Goal: Task Accomplishment & Management: Manage account settings

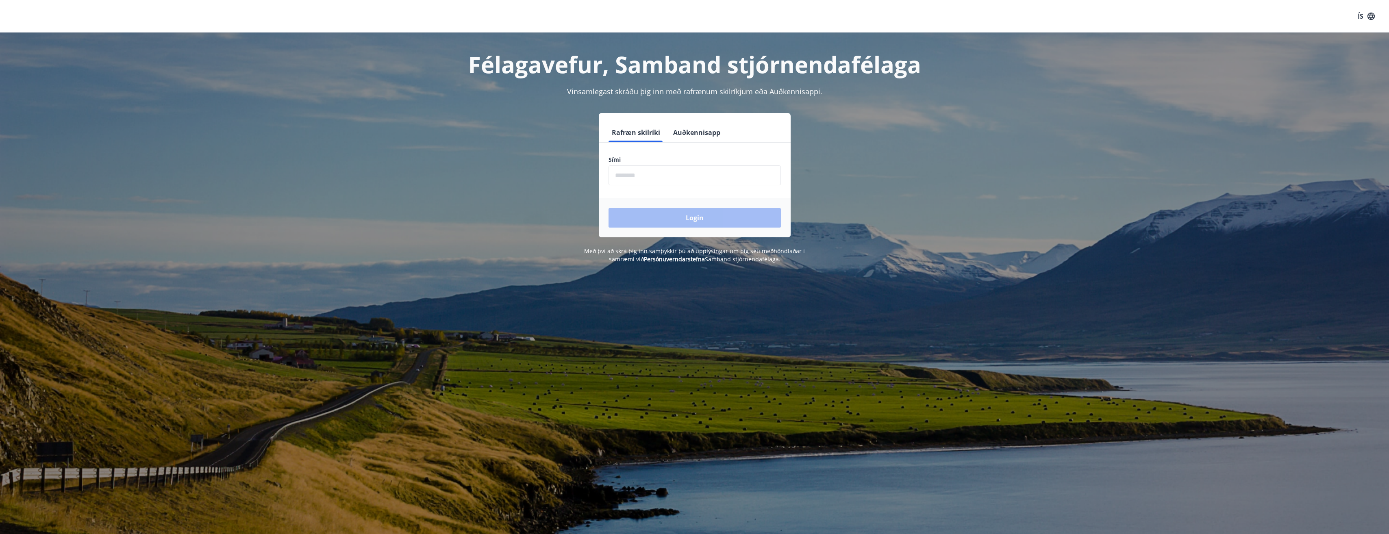
click at [631, 178] on input "phone" at bounding box center [695, 175] width 172 height 20
type input "********"
click at [609, 208] on button "Login" at bounding box center [695, 218] width 172 height 20
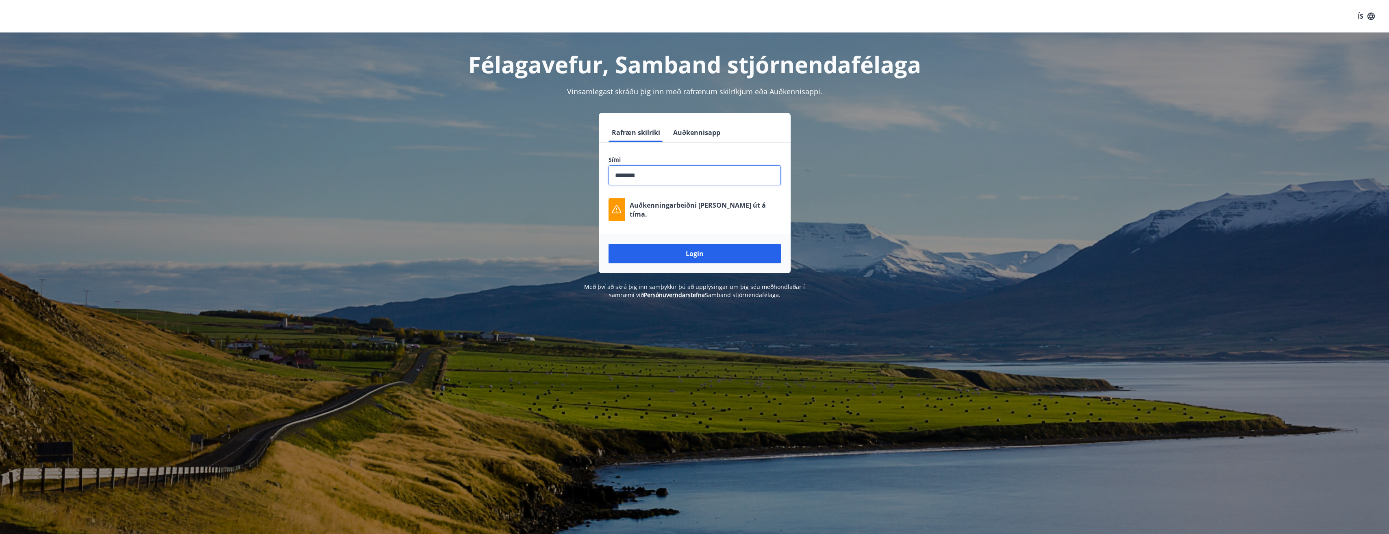
click at [725, 248] on button "Login" at bounding box center [695, 254] width 172 height 20
drag, startPoint x: 692, startPoint y: 250, endPoint x: 697, endPoint y: 254, distance: 6.3
click at [693, 250] on button "Login" at bounding box center [695, 254] width 172 height 20
